Goal: Task Accomplishment & Management: Manage account settings

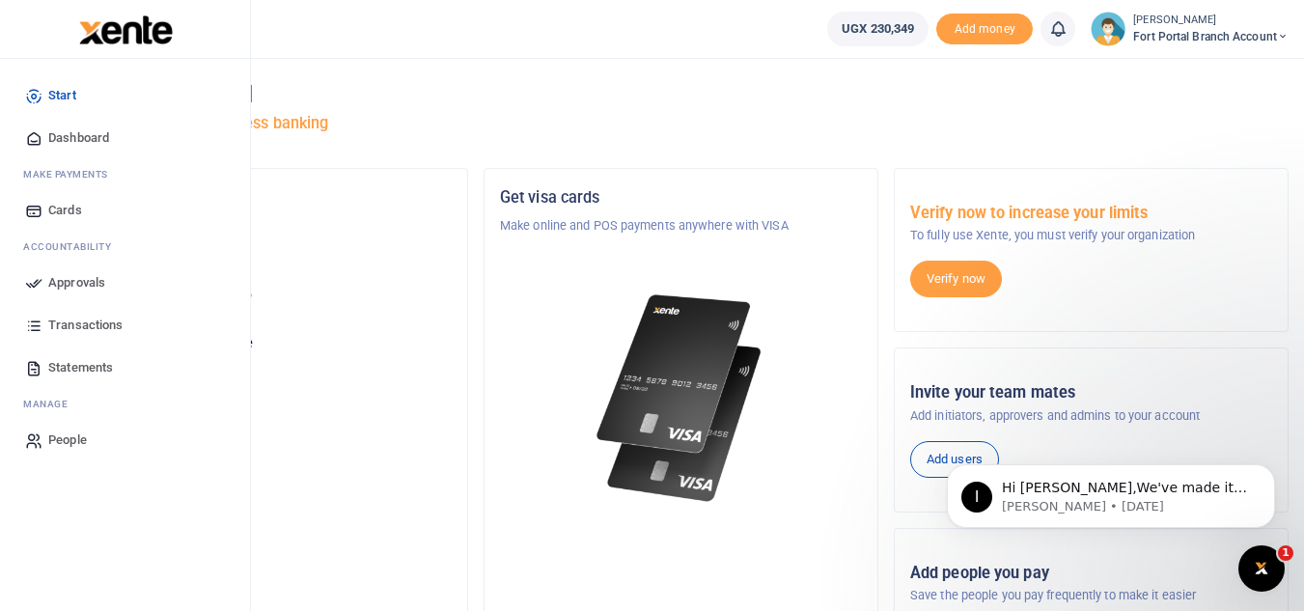
click at [79, 138] on span "Dashboard" at bounding box center [78, 137] width 61 height 19
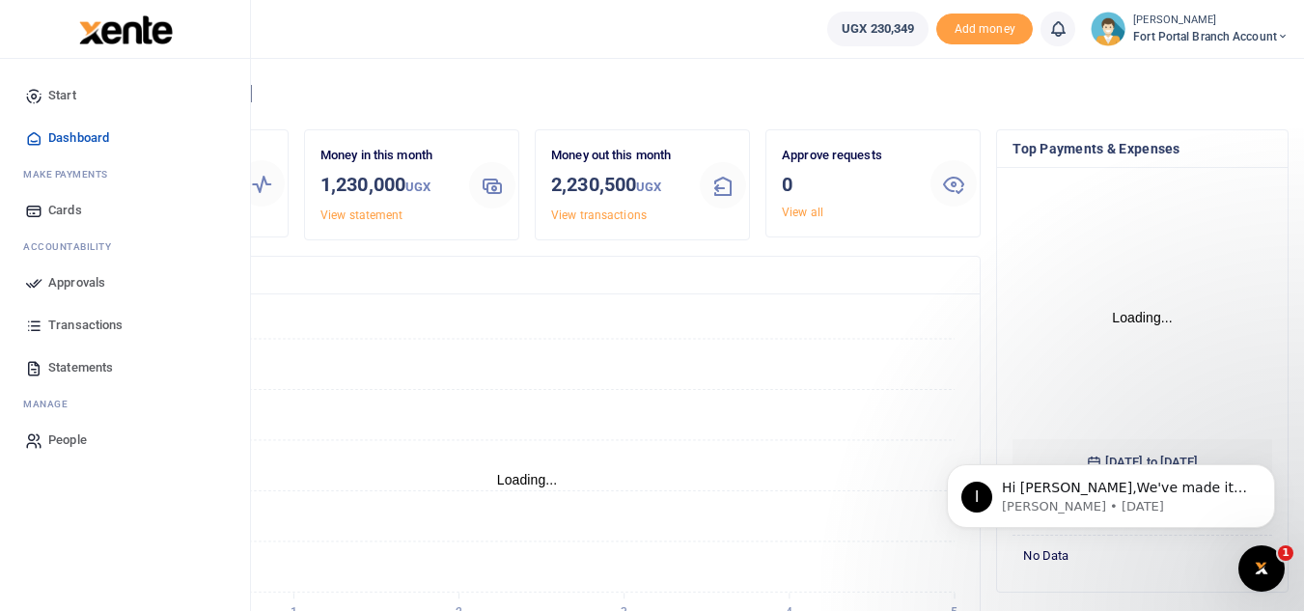
click at [89, 280] on span "Approvals" at bounding box center [76, 282] width 57 height 19
click at [83, 364] on span "Statements" at bounding box center [80, 367] width 65 height 19
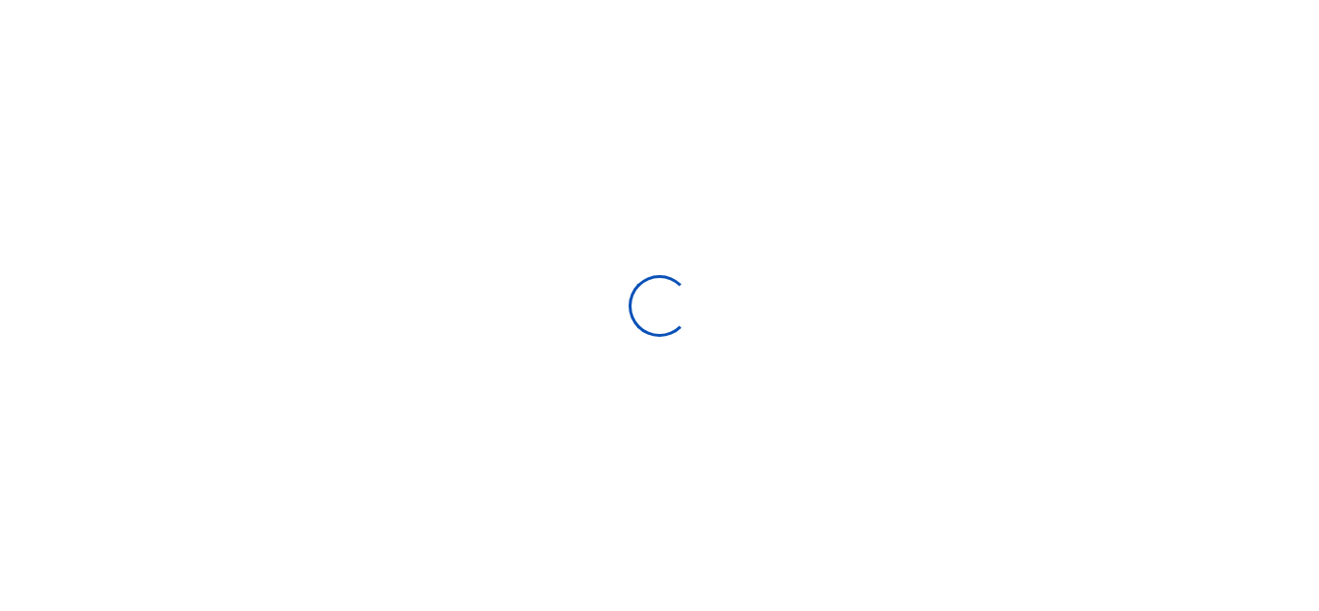
select select "ALL"
type input "[DATE] - [DATE]"
